Goal: Information Seeking & Learning: Learn about a topic

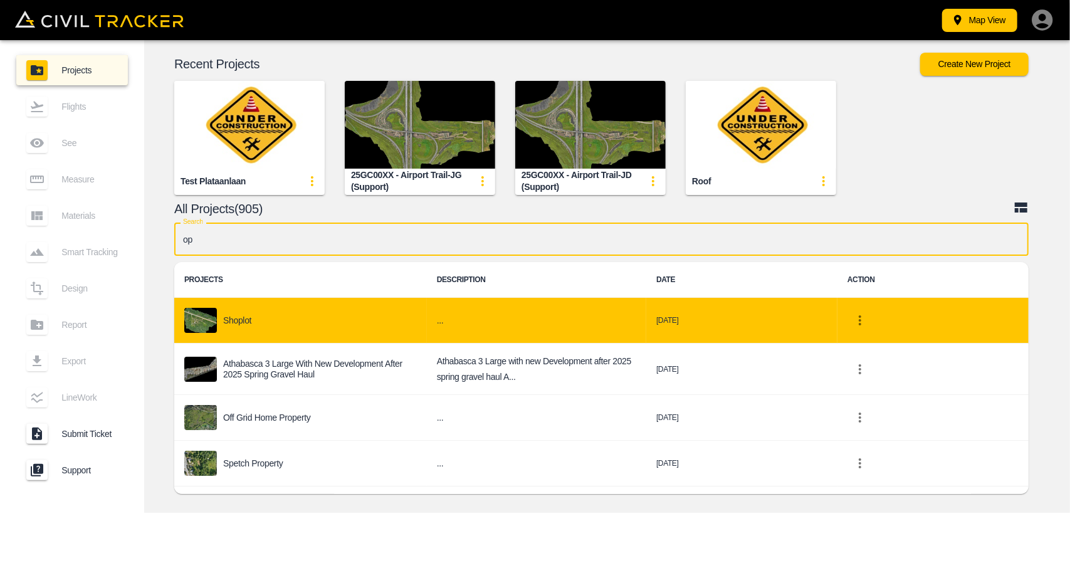
type input "opf"
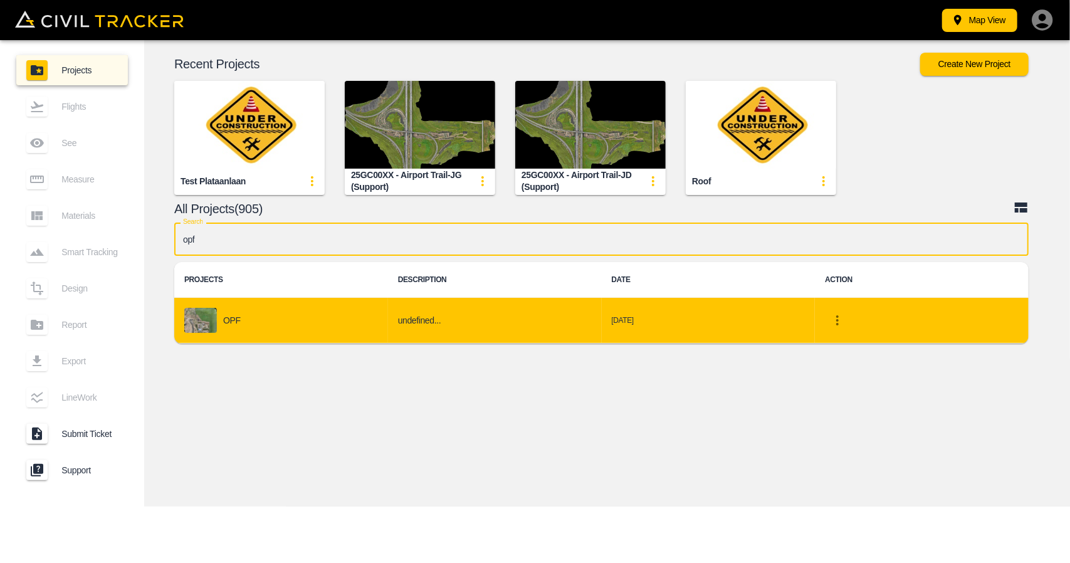
click at [247, 326] on div "OPF" at bounding box center [281, 320] width 194 height 25
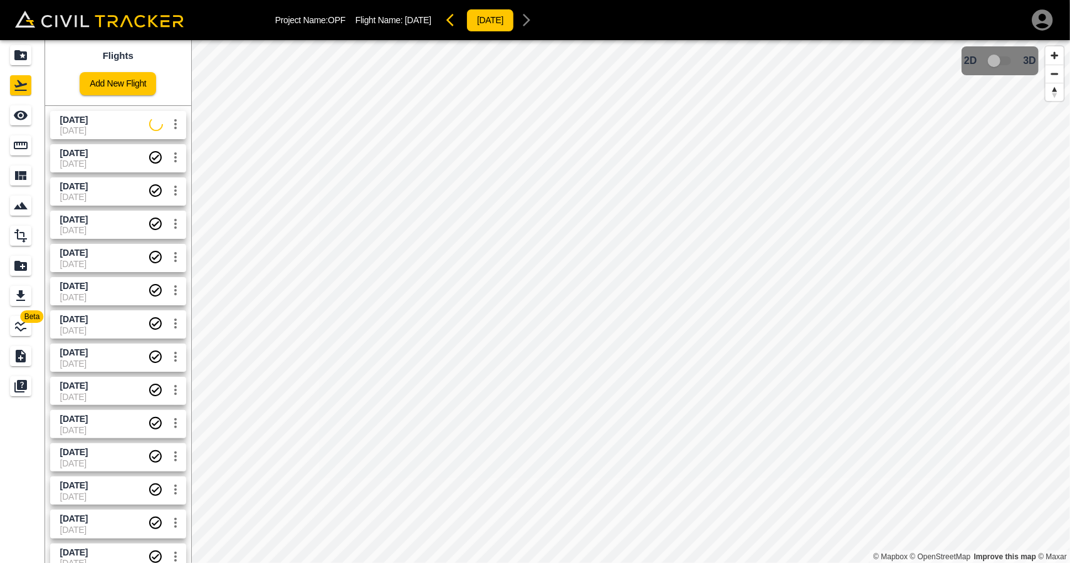
click at [110, 134] on span "[DATE]" at bounding box center [104, 130] width 89 height 10
click at [33, 111] on div "See" at bounding box center [22, 115] width 25 height 20
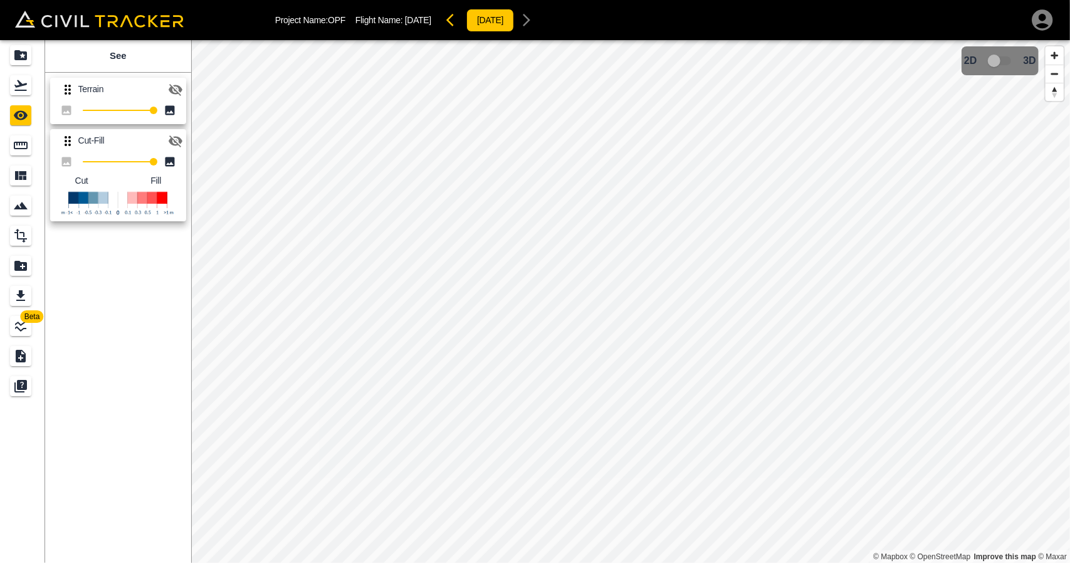
click at [181, 152] on div at bounding box center [175, 141] width 25 height 25
click at [179, 146] on icon "button" at bounding box center [175, 141] width 15 height 15
click at [180, 96] on icon "button" at bounding box center [175, 89] width 15 height 15
click at [181, 129] on button "button" at bounding box center [175, 141] width 25 height 25
click at [184, 91] on button "button" at bounding box center [175, 89] width 25 height 25
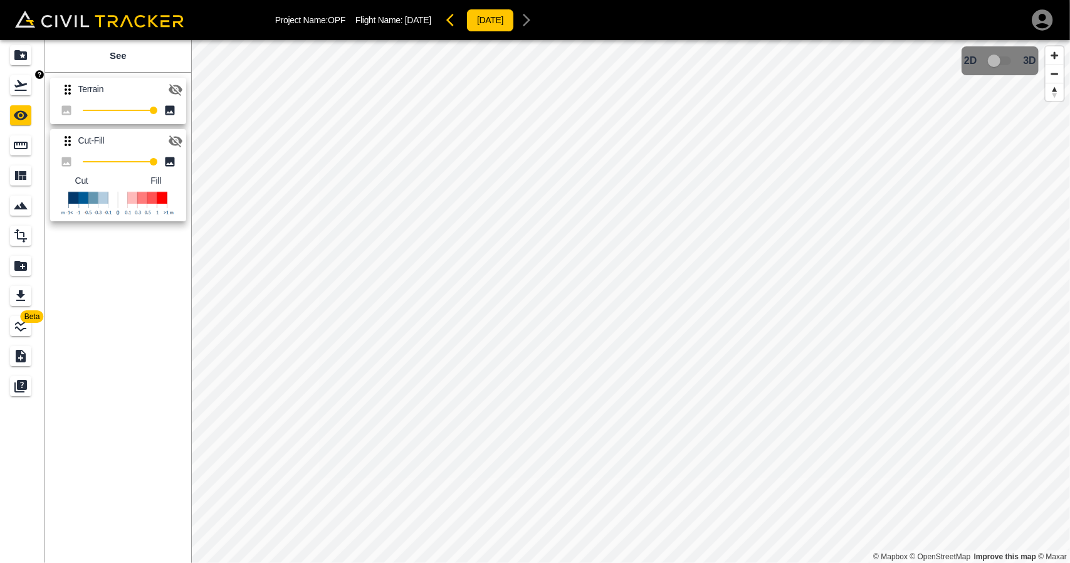
click at [23, 89] on icon "Flights" at bounding box center [20, 85] width 15 height 15
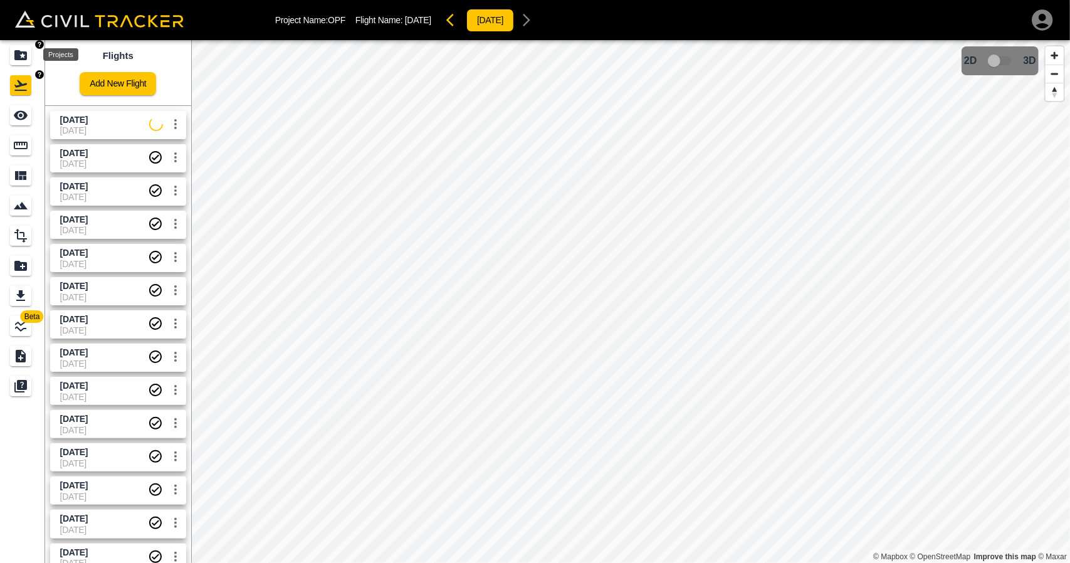
click at [14, 53] on icon "Projects" at bounding box center [20, 55] width 13 height 10
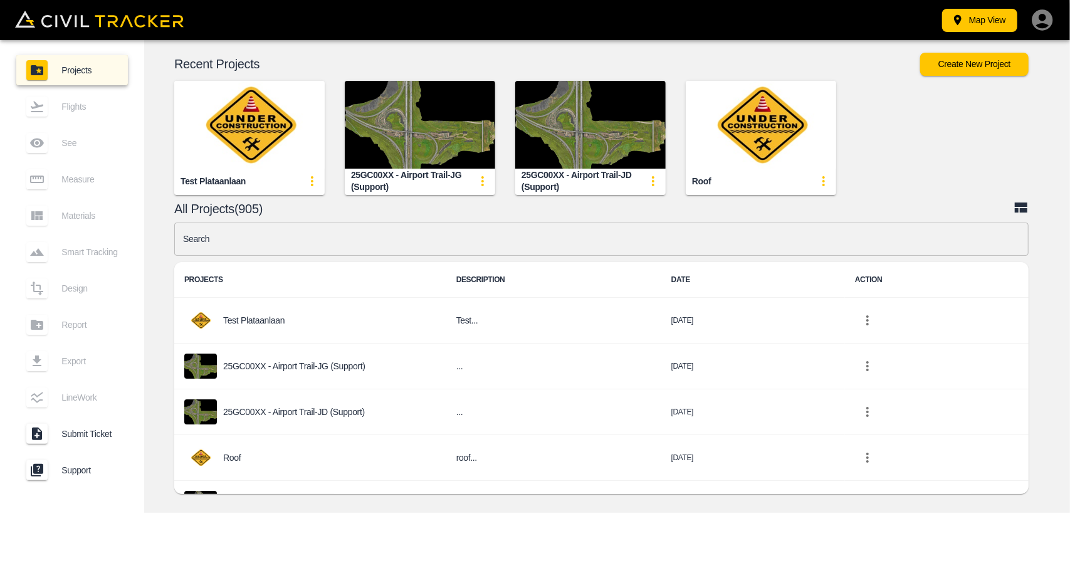
click at [488, 250] on input "text" at bounding box center [601, 239] width 854 height 33
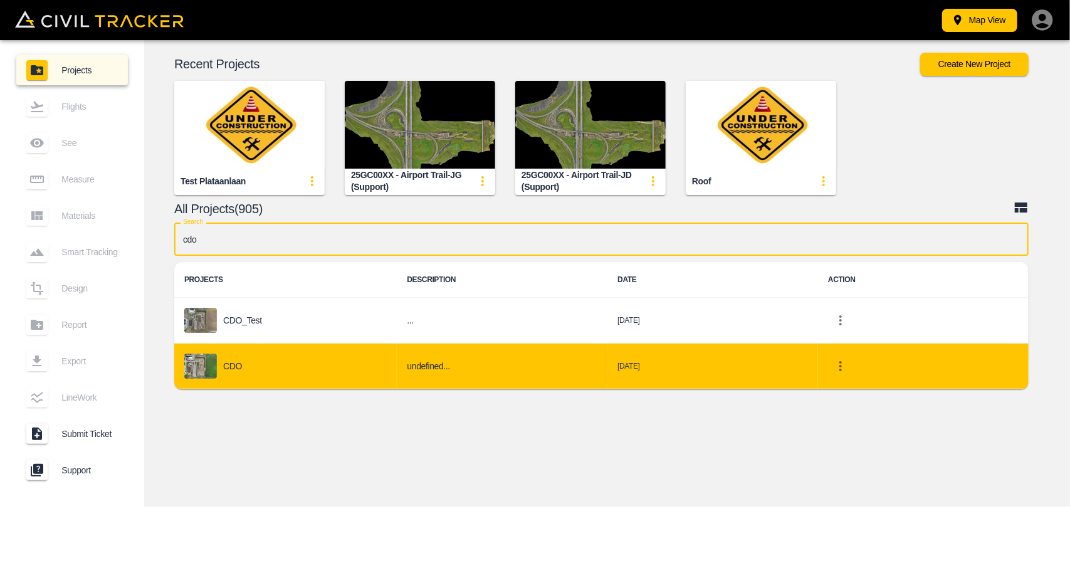
type input "cdo"
click at [296, 357] on div "CDO" at bounding box center [285, 366] width 202 height 25
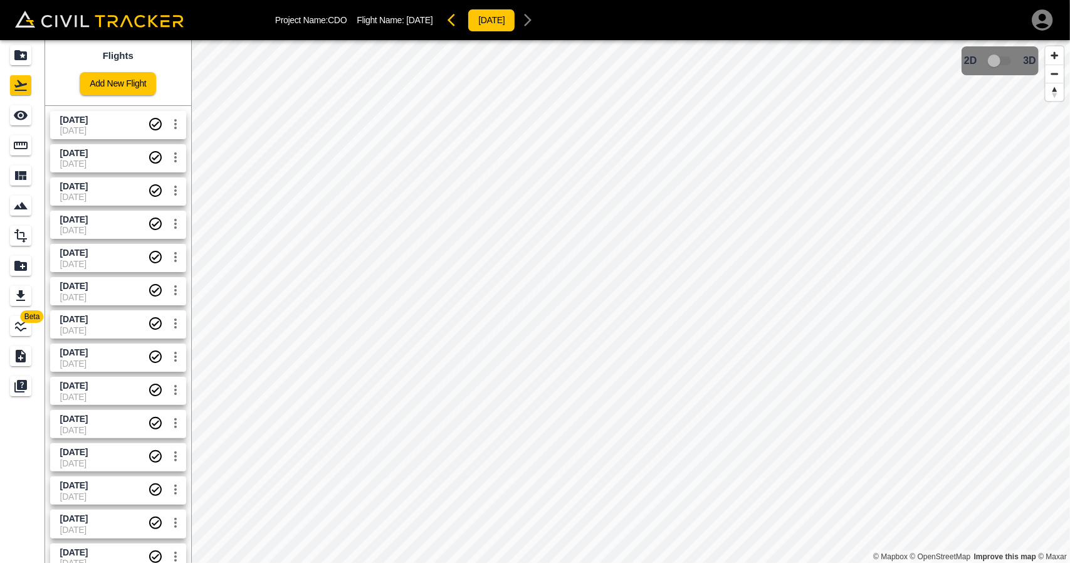
click at [110, 121] on span "[DATE]" at bounding box center [104, 120] width 88 height 12
drag, startPoint x: 25, startPoint y: 112, endPoint x: 51, endPoint y: 120, distance: 26.8
click at [25, 112] on icon "See" at bounding box center [21, 115] width 14 height 9
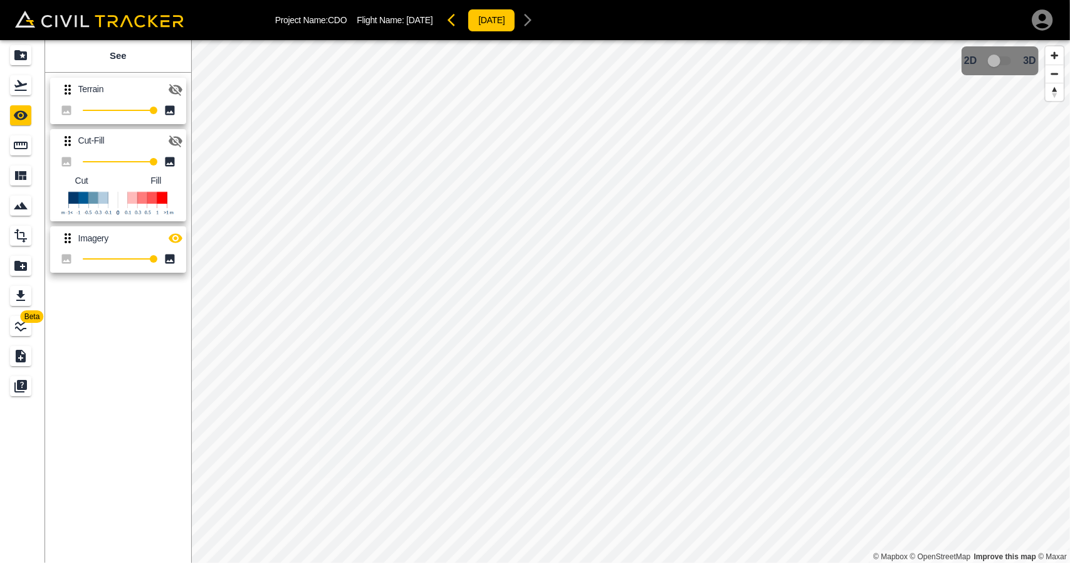
drag, startPoint x: 176, startPoint y: 231, endPoint x: 178, endPoint y: 188, distance: 43.3
click at [176, 231] on icon "button" at bounding box center [175, 238] width 15 height 15
click at [183, 142] on button "button" at bounding box center [175, 141] width 25 height 25
click at [169, 83] on icon "button" at bounding box center [175, 89] width 15 height 15
click at [174, 88] on icon "button" at bounding box center [175, 89] width 15 height 15
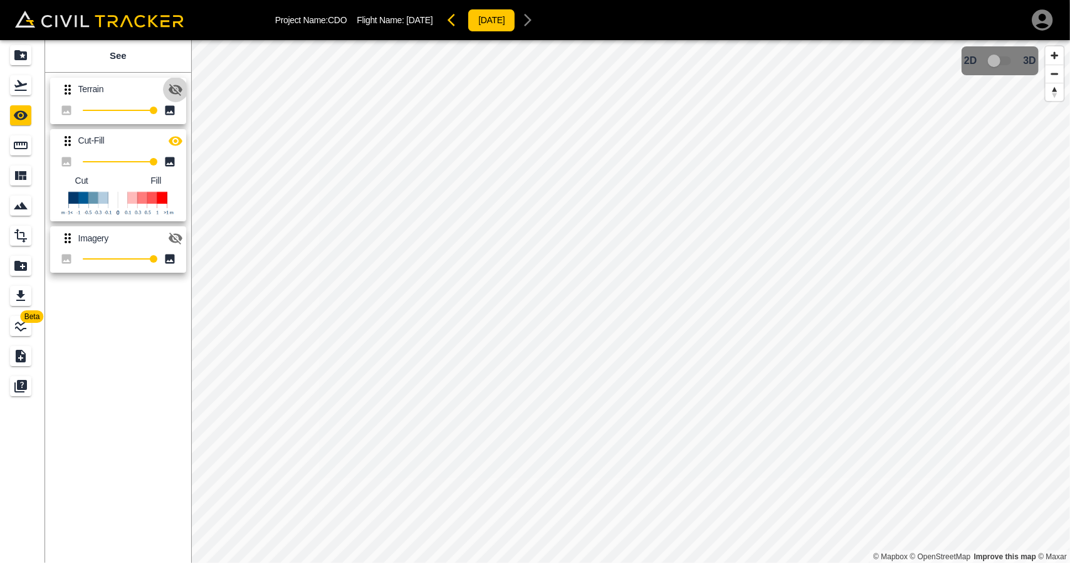
click at [174, 88] on icon "button" at bounding box center [176, 90] width 14 height 12
click at [458, 27] on button "button" at bounding box center [455, 20] width 25 height 25
drag, startPoint x: 174, startPoint y: 90, endPoint x: 176, endPoint y: 151, distance: 60.9
click at [174, 90] on icon "button" at bounding box center [175, 89] width 15 height 15
click at [174, 238] on icon "button" at bounding box center [176, 238] width 14 height 9
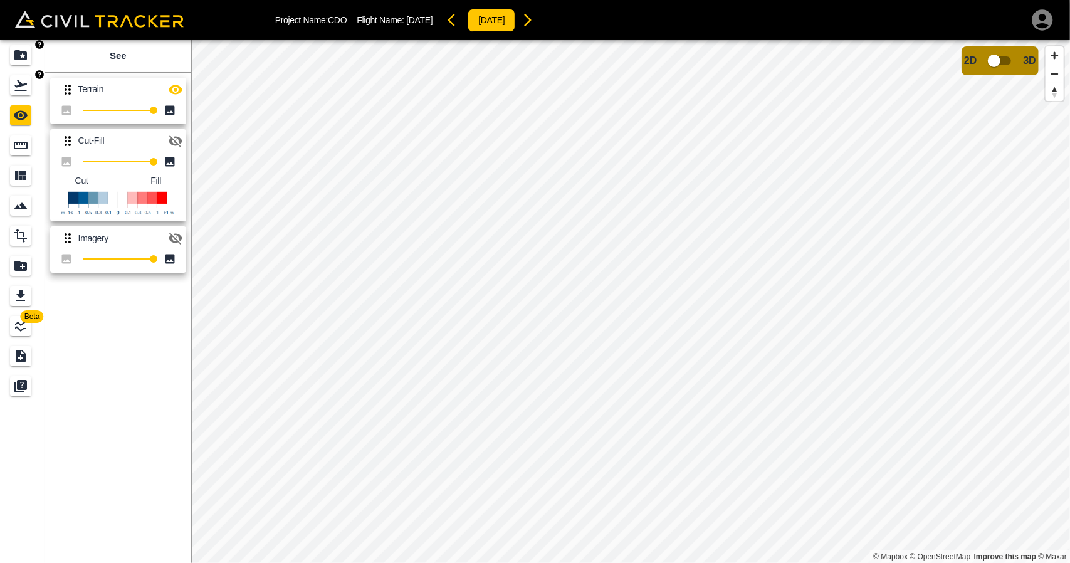
click at [23, 72] on link at bounding box center [22, 85] width 45 height 30
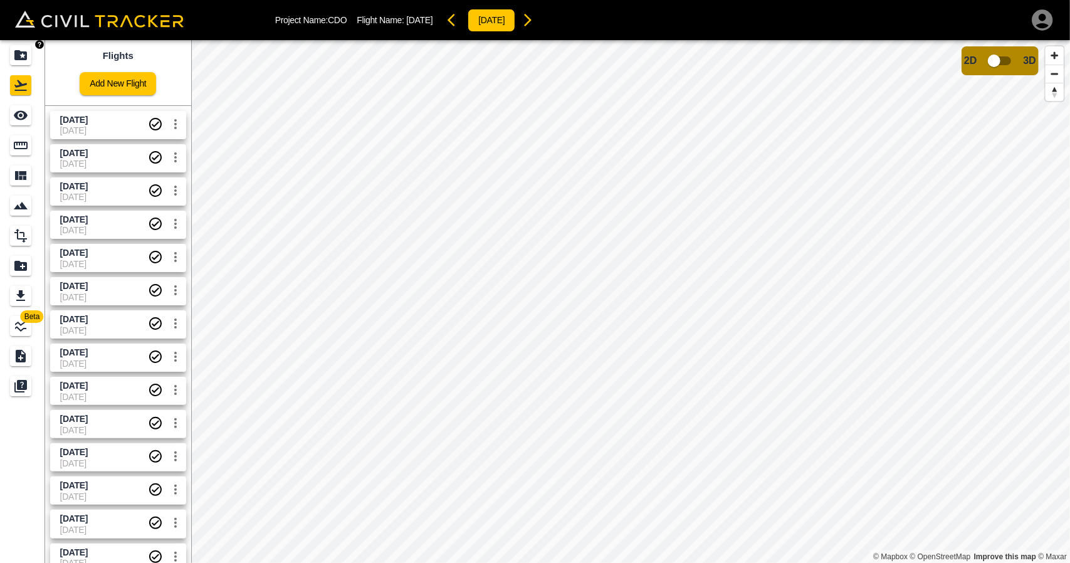
click at [24, 58] on icon "Projects" at bounding box center [20, 55] width 13 height 10
